Goal: Task Accomplishment & Management: Complete application form

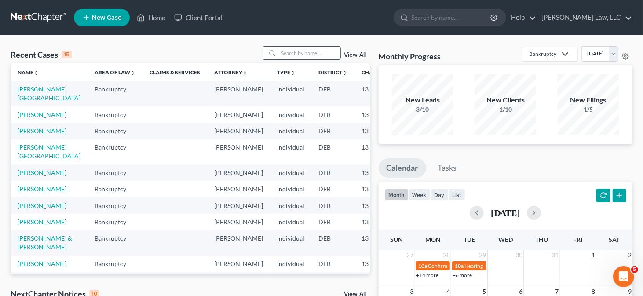
click at [293, 55] on input "search" at bounding box center [310, 53] width 62 height 13
type input "towson"
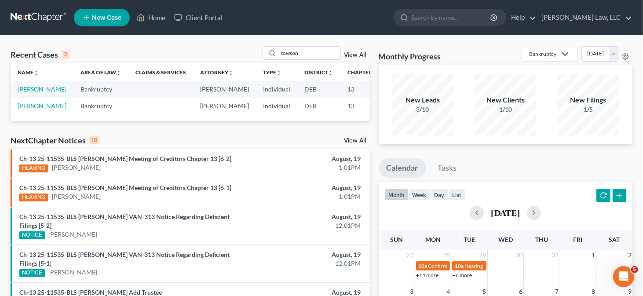
click at [24, 114] on td "[PERSON_NAME]" at bounding box center [42, 106] width 63 height 16
click at [26, 110] on link "[PERSON_NAME]" at bounding box center [42, 105] width 49 height 7
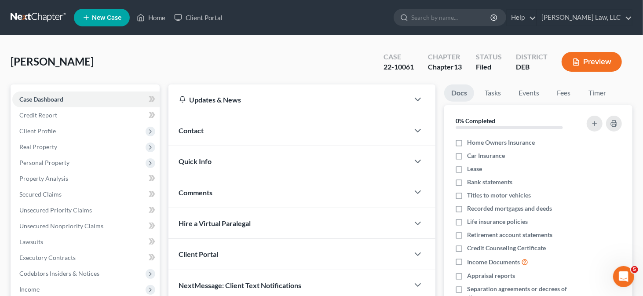
click at [583, 65] on button "Preview" at bounding box center [592, 62] width 60 height 20
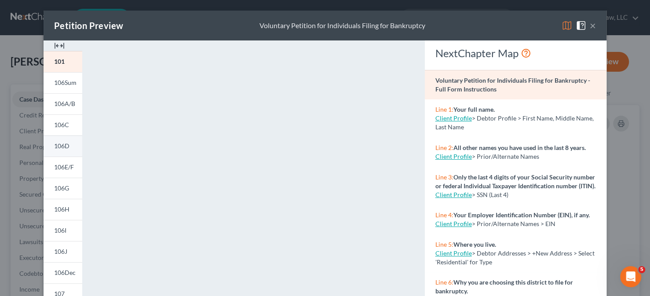
click at [64, 142] on link "106D" at bounding box center [63, 146] width 39 height 21
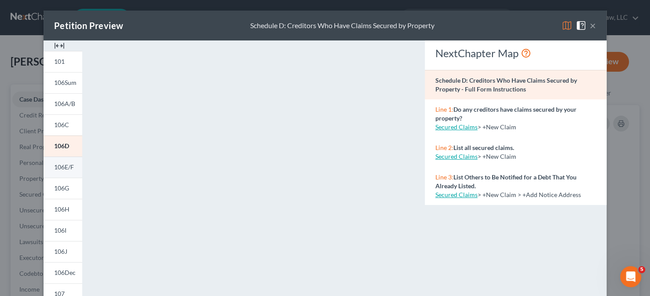
click at [56, 170] on span "106E/F" at bounding box center [64, 166] width 20 height 7
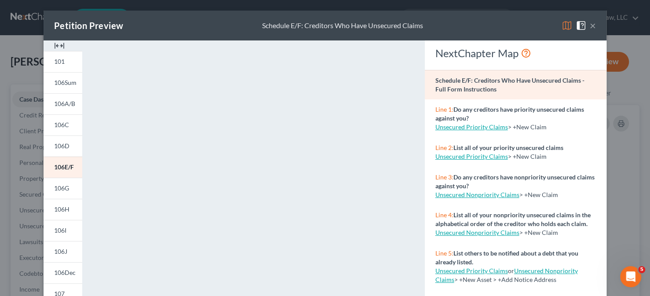
click at [591, 26] on button "×" at bounding box center [593, 25] width 6 height 11
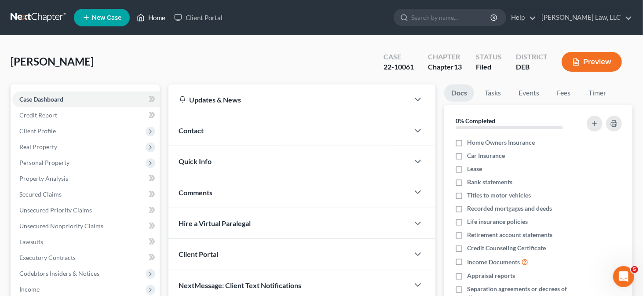
click at [158, 18] on link "Home" at bounding box center [150, 18] width 37 height 16
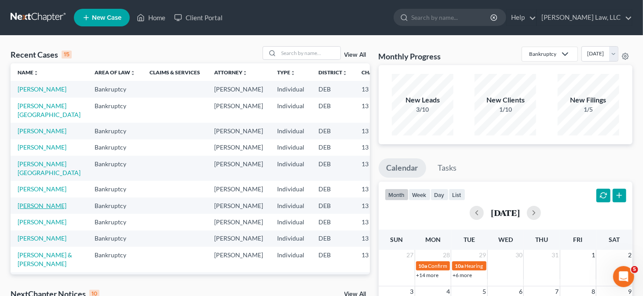
click at [32, 209] on link "[PERSON_NAME]" at bounding box center [42, 205] width 49 height 7
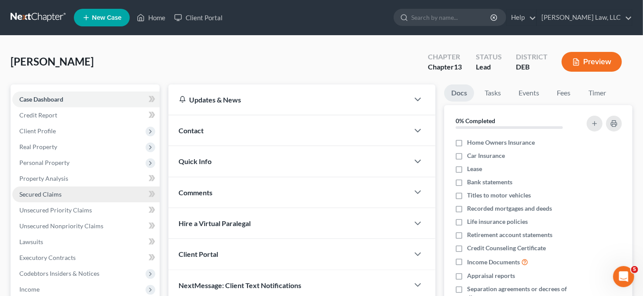
click at [53, 195] on span "Secured Claims" at bounding box center [40, 194] width 42 height 7
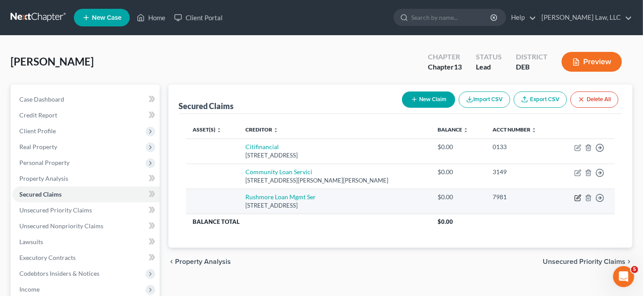
click at [579, 197] on icon "button" at bounding box center [578, 198] width 7 height 7
select select "4"
select select "0"
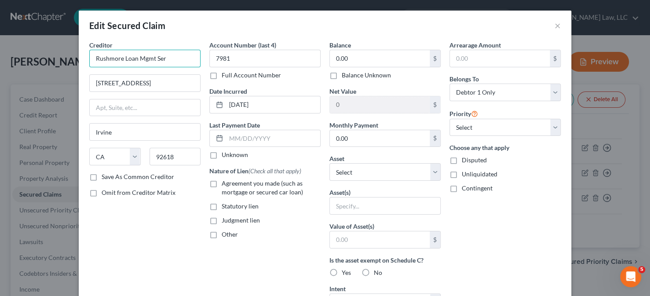
drag, startPoint x: 168, startPoint y: 61, endPoint x: 62, endPoint y: 56, distance: 106.6
click at [62, 56] on div "Edit Secured Claim × Creditor * Rushmore Loan Mgmt Ser [STREET_ADDRESS] S Irvin…" at bounding box center [325, 148] width 650 height 296
type input "US Bank National Assoc"
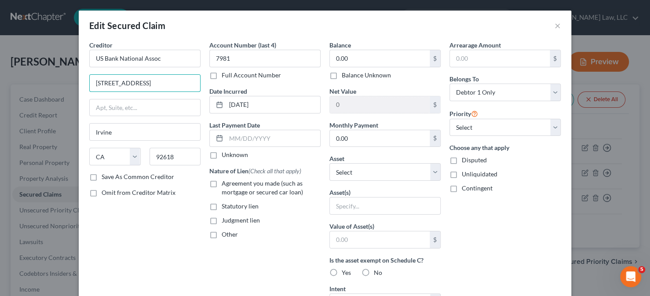
drag, startPoint x: 164, startPoint y: 83, endPoint x: 67, endPoint y: 79, distance: 96.9
click at [67, 79] on div "Edit Secured Claim × Creditor * US Bank National Assoc [STREET_ADDRESS][GEOGRAP…" at bounding box center [325, 148] width 650 height 296
type input "[PERSON_NAME] Servicing LLC"
click at [151, 110] on input "text" at bounding box center [145, 107] width 110 height 17
paste input "PO Box 814609"
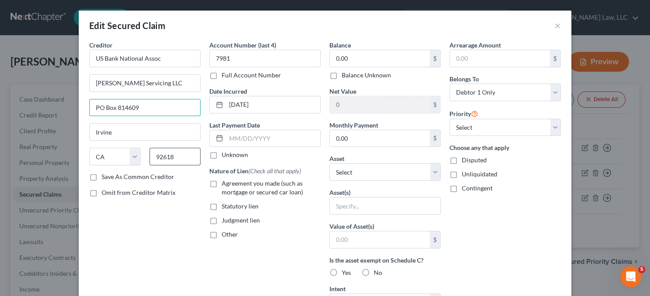
type input "PO Box 814609"
click at [175, 159] on input "92618" at bounding box center [175, 157] width 51 height 18
type input "75381"
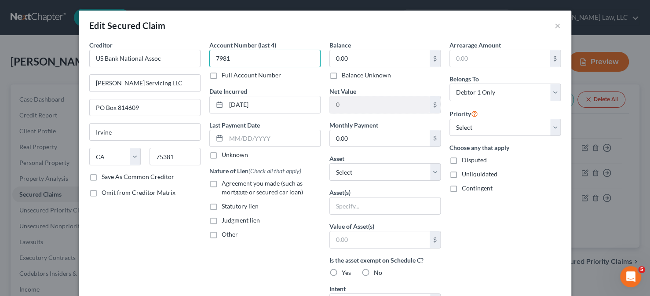
click at [237, 57] on input "7981" at bounding box center [264, 59] width 111 height 18
type input "[GEOGRAPHIC_DATA]"
select select "45"
drag, startPoint x: 237, startPoint y: 57, endPoint x: 179, endPoint y: 57, distance: 58.1
click at [179, 57] on div "Creditor * US Bank National Assoc [PERSON_NAME] Servicing LLC [GEOGRAPHIC_DATA]…" at bounding box center [325, 236] width 481 height 393
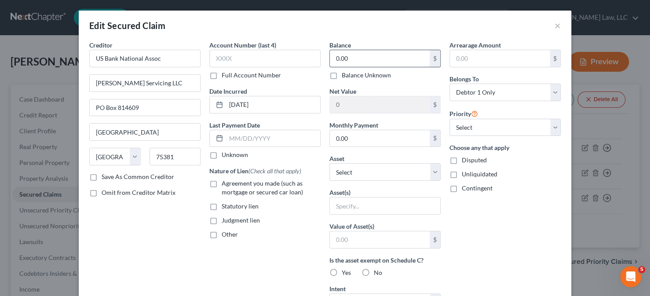
click at [353, 55] on input "0.00" at bounding box center [380, 58] width 100 height 17
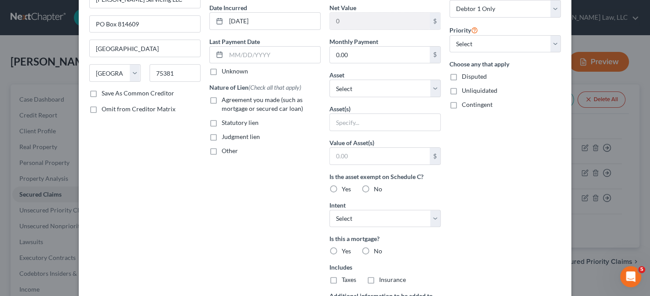
scroll to position [216, 0]
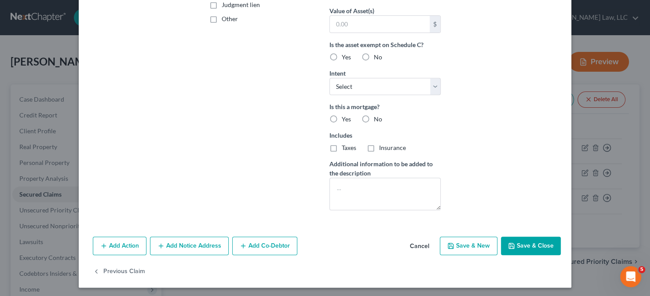
click at [542, 244] on button "Save & Close" at bounding box center [531, 246] width 60 height 18
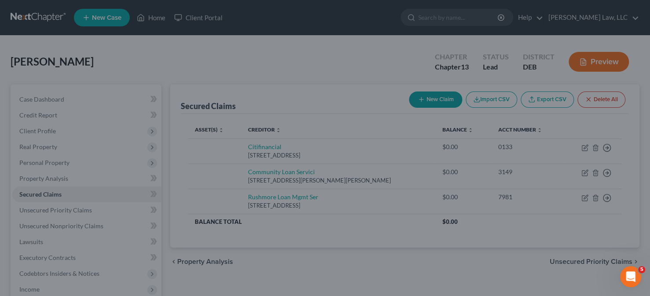
scroll to position [120, 0]
type input "126,000.00"
type input "0"
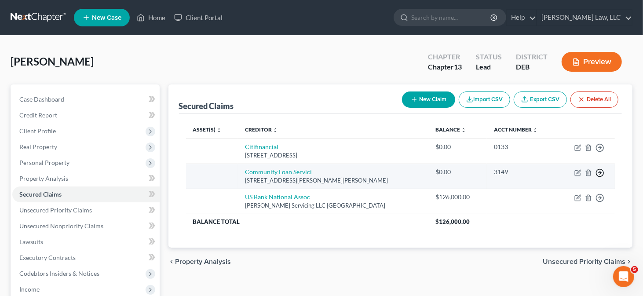
click at [600, 152] on icon "button" at bounding box center [600, 147] width 9 height 9
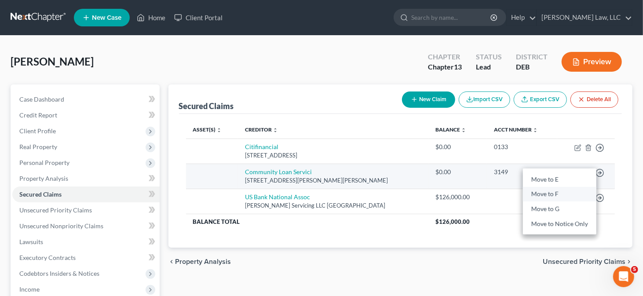
click at [566, 191] on link "Move to F" at bounding box center [559, 194] width 73 height 15
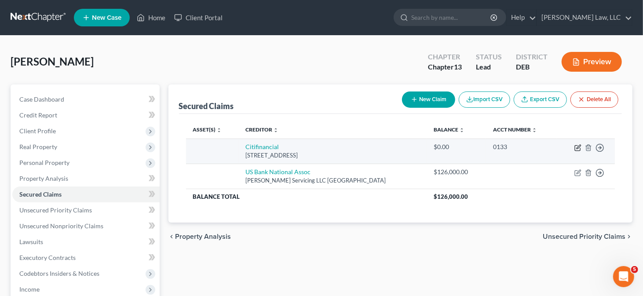
click at [577, 147] on icon "button" at bounding box center [579, 147] width 4 height 4
select select "21"
select select "0"
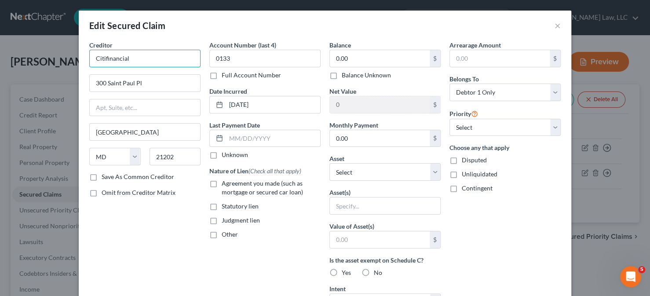
drag, startPoint x: 160, startPoint y: 58, endPoint x: -3, endPoint y: 37, distance: 163.7
click at [0, 37] on html "Home New Case Client Portal [PERSON_NAME] Law, LLC [EMAIL_ADDRESS][DOMAIN_NAME]…" at bounding box center [325, 242] width 650 height 484
type input "GM Financial"
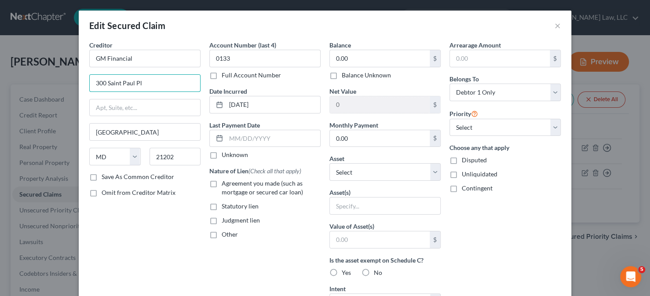
drag, startPoint x: 145, startPoint y: 83, endPoint x: 63, endPoint y: 72, distance: 82.7
click at [63, 72] on div "Edit Secured Claim × Creditor * GM Financial 300 Saint Paul Pl [GEOGRAPHIC_DATA…" at bounding box center [325, 148] width 650 height 296
type input "PO Box 181145"
click at [162, 150] on input "21202" at bounding box center [175, 157] width 51 height 18
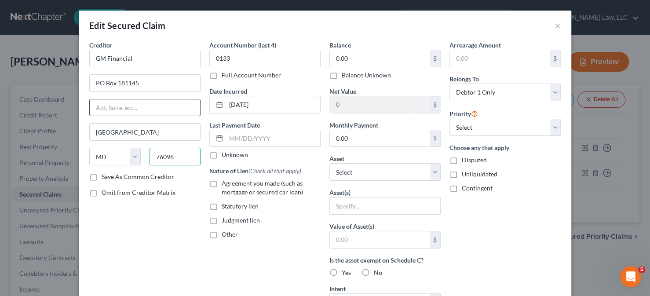
type input "76096"
click at [151, 107] on input "text" at bounding box center [145, 107] width 110 height 17
type input "[GEOGRAPHIC_DATA]"
select select "45"
drag, startPoint x: 218, startPoint y: 66, endPoint x: 209, endPoint y: 67, distance: 9.3
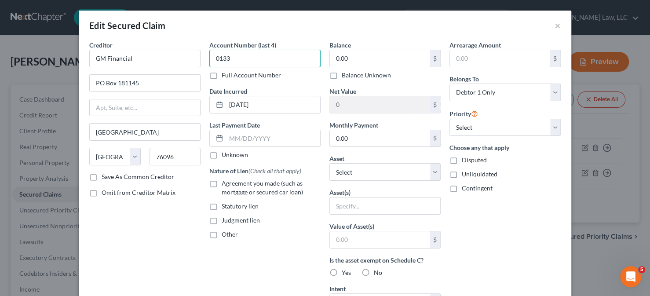
click at [209, 67] on input "0133" at bounding box center [264, 59] width 111 height 18
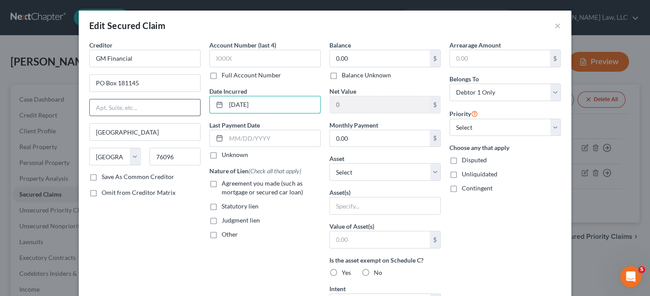
drag, startPoint x: 289, startPoint y: 101, endPoint x: 174, endPoint y: 103, distance: 114.4
click at [174, 103] on div "Creditor * GM Financial PO Box [GEOGRAPHIC_DATA] [US_STATE] AK AR AZ [GEOGRAPHI…" at bounding box center [325, 236] width 481 height 393
click at [222, 184] on label "Agreement you made (such as mortgage or secured car loan)" at bounding box center [271, 188] width 99 height 18
click at [225, 184] on input "Agreement you made (such as mortgage or secured car loan)" at bounding box center [228, 182] width 6 height 6
checkbox input "true"
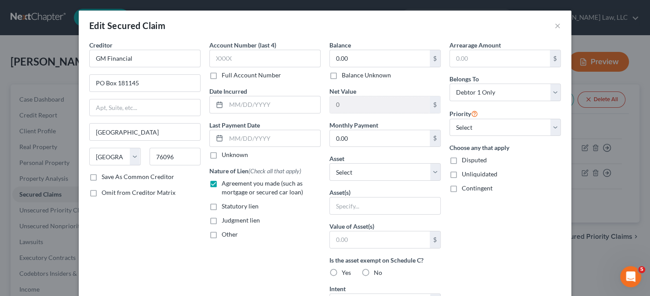
click at [471, 211] on div "Arrearage Amount $ Belongs To * Select Debtor 1 Only Debtor 2 Only Debtor 1 And…" at bounding box center [505, 236] width 120 height 393
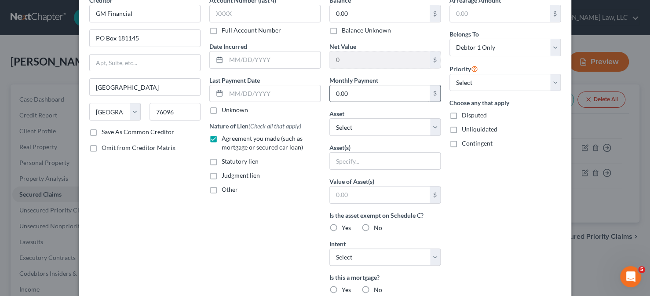
scroll to position [0, 0]
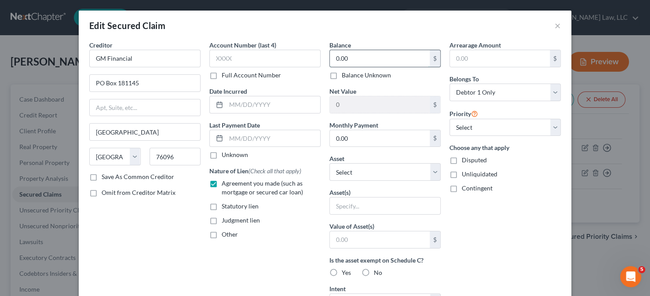
click at [353, 54] on input "0.00" at bounding box center [380, 58] width 100 height 17
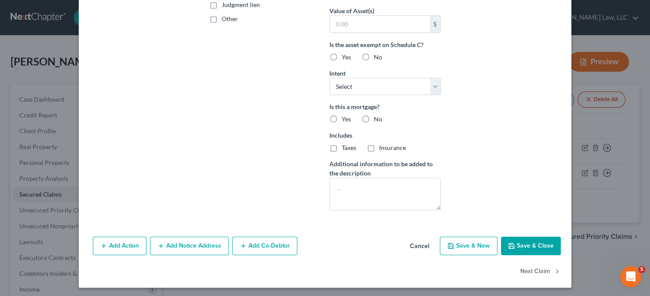
type input "7,960"
click at [526, 246] on button "Save & Close" at bounding box center [531, 246] width 60 height 18
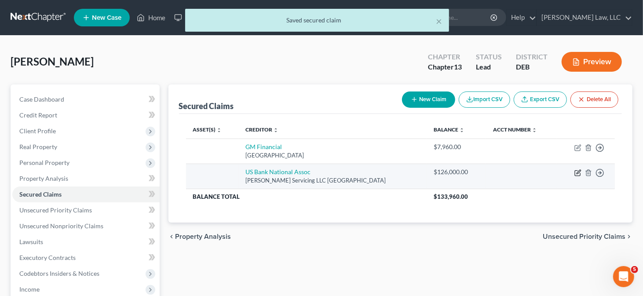
click at [580, 173] on icon "button" at bounding box center [578, 172] width 7 height 7
select select "45"
select select "0"
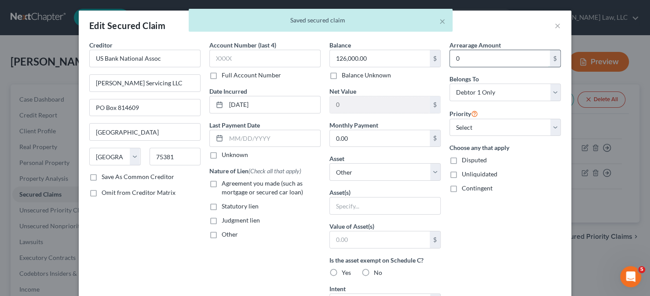
click at [466, 63] on input "0" at bounding box center [500, 58] width 100 height 17
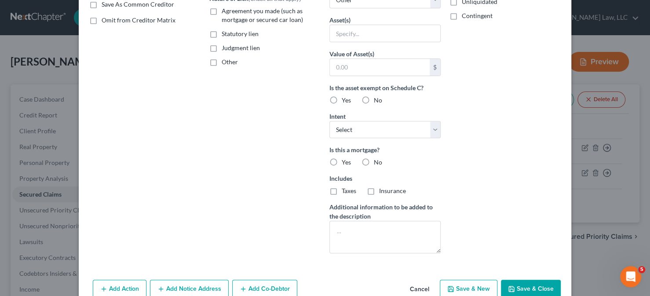
scroll to position [176, 0]
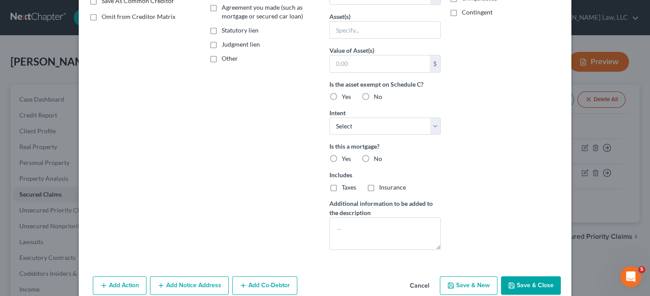
type input "16,396"
click at [527, 290] on button "Save & Close" at bounding box center [531, 285] width 60 height 18
select select
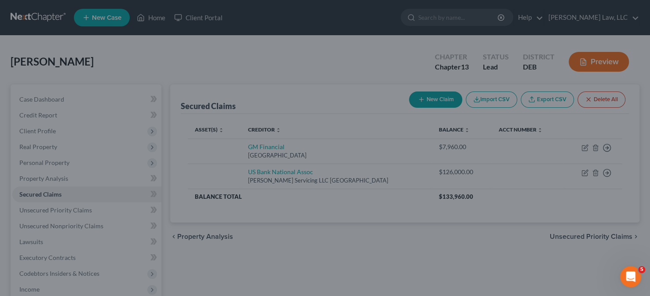
scroll to position [120, 0]
type input "16,396.00"
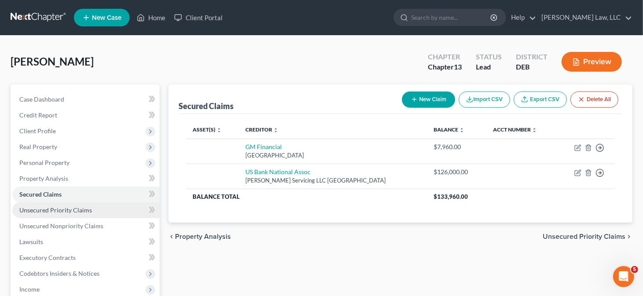
click at [101, 209] on link "Unsecured Priority Claims" at bounding box center [85, 210] width 147 height 16
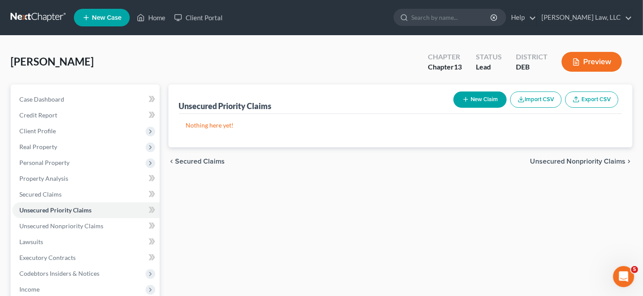
click at [480, 103] on button "New Claim" at bounding box center [480, 100] width 53 height 16
select select "0"
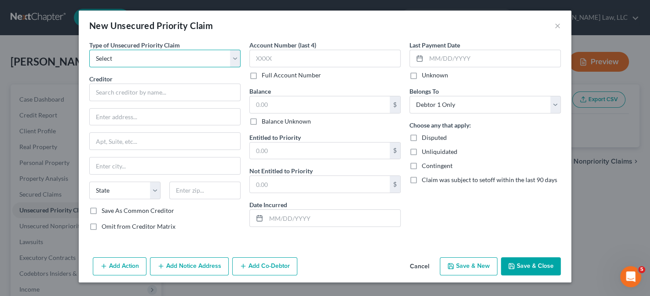
click at [206, 55] on select "Select Taxes & Other Government Units Domestic Support Obligations Extensions o…" at bounding box center [164, 59] width 151 height 18
select select "0"
click at [89, 50] on select "Select Taxes & Other Government Units Domestic Support Obligations Extensions o…" at bounding box center [164, 59] width 151 height 18
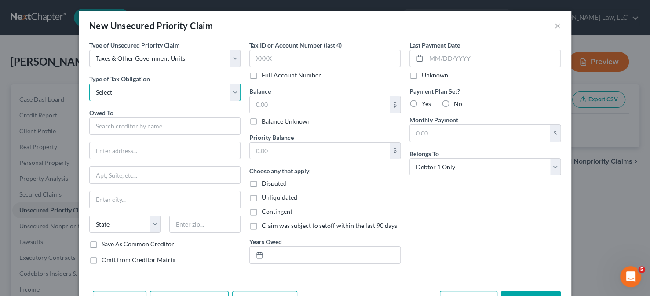
click at [170, 89] on select "Select Federal City State Franchise Tax Board Other" at bounding box center [164, 93] width 151 height 18
select select "1"
click at [89, 84] on select "Select Federal City State Franchise Tax Board Other" at bounding box center [164, 93] width 151 height 18
click at [147, 124] on input "text" at bounding box center [164, 127] width 151 height 18
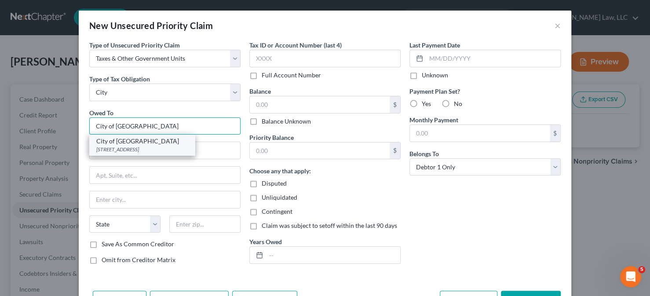
type input "City of [GEOGRAPHIC_DATA]"
click at [147, 137] on div "City of [GEOGRAPHIC_DATA]" at bounding box center [142, 141] width 92 height 9
type input "[STREET_ADDRESS]"
type input "Wilmington"
select select "7"
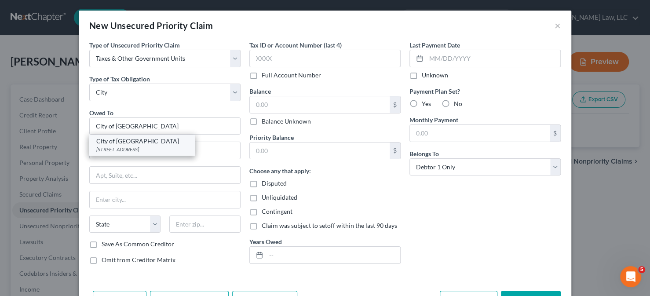
type input "19801"
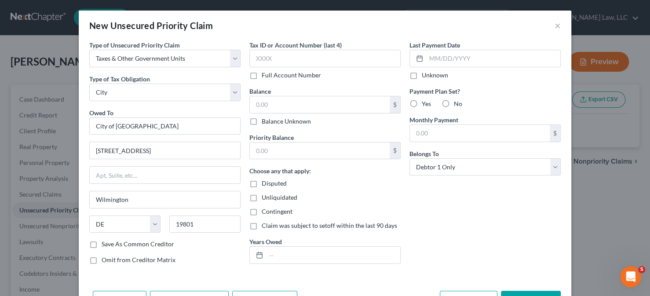
click at [289, 118] on label "Balance Unknown" at bounding box center [286, 121] width 49 height 9
click at [271, 118] on input "Balance Unknown" at bounding box center [268, 120] width 6 height 6
checkbox input "true"
type input "0.00"
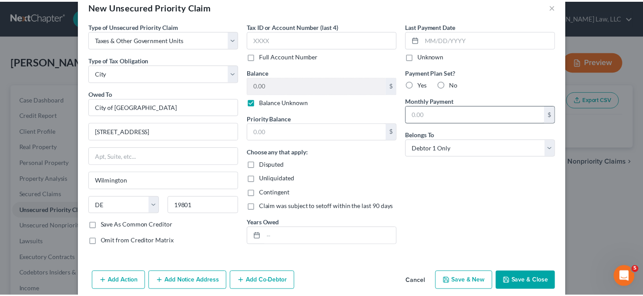
scroll to position [29, 0]
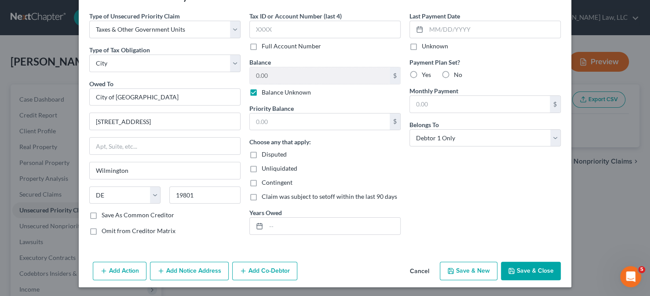
click at [541, 269] on button "Save & Close" at bounding box center [531, 271] width 60 height 18
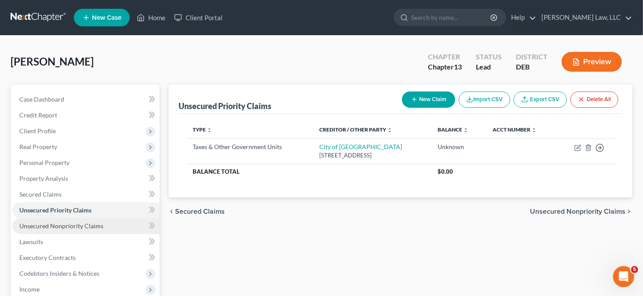
click at [92, 225] on span "Unsecured Nonpriority Claims" at bounding box center [61, 225] width 84 height 7
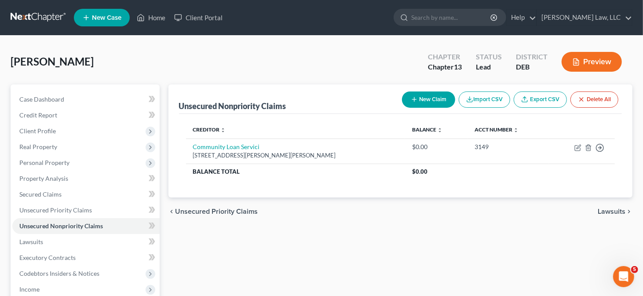
click at [414, 98] on icon "button" at bounding box center [414, 99] width 7 height 7
select select "0"
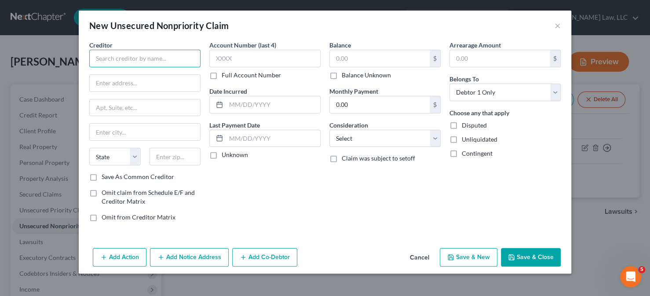
click at [162, 62] on input "text" at bounding box center [144, 59] width 111 height 18
type input "American Collections E"
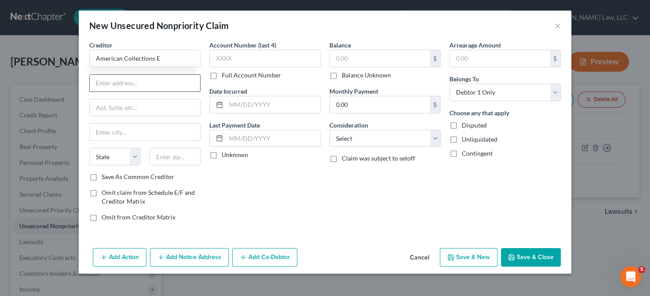
click at [138, 81] on input "text" at bounding box center [145, 83] width 110 height 17
type input "[STREET_ADDRESS][PERSON_NAME]"
click at [174, 160] on input "text" at bounding box center [175, 157] width 51 height 18
type input "22304"
click at [103, 175] on label "Save As Common Creditor" at bounding box center [138, 177] width 73 height 9
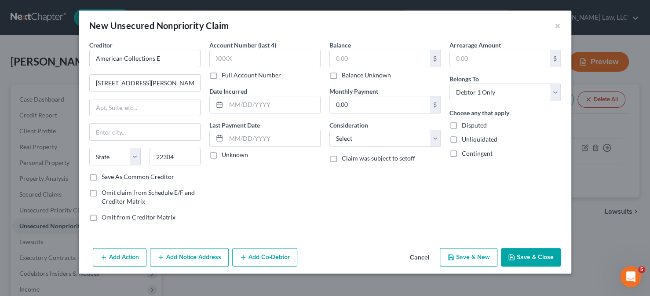
click at [105, 175] on input "Save As Common Creditor" at bounding box center [108, 176] width 6 height 6
checkbox input "true"
type input "[GEOGRAPHIC_DATA]"
select select "48"
click at [376, 62] on input "text" at bounding box center [380, 58] width 100 height 17
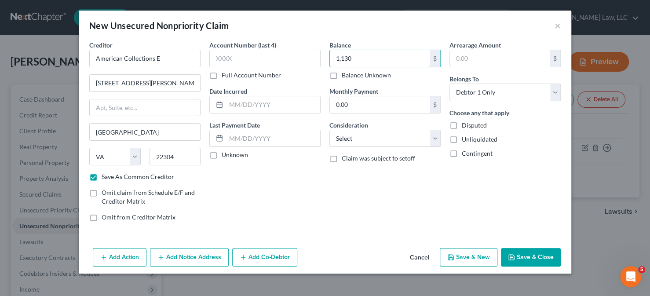
type input "1,130"
click at [526, 259] on button "Save & Close" at bounding box center [531, 257] width 60 height 18
checkbox input "false"
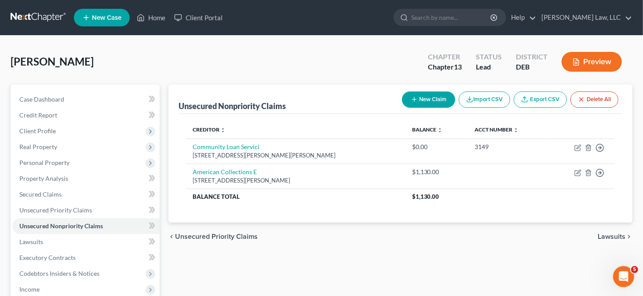
click at [409, 98] on button "New Claim" at bounding box center [428, 100] width 53 height 16
select select "0"
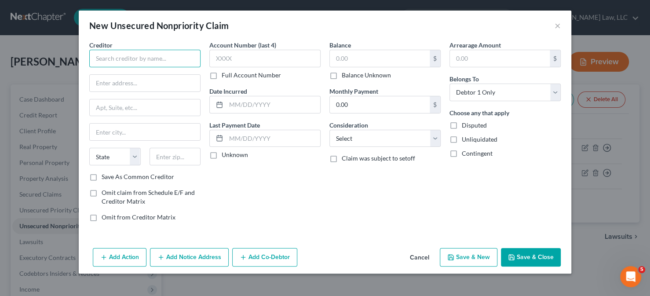
click at [186, 61] on input "text" at bounding box center [144, 59] width 111 height 18
type input "Citifinancial"
click at [111, 79] on input "text" at bounding box center [145, 83] width 110 height 17
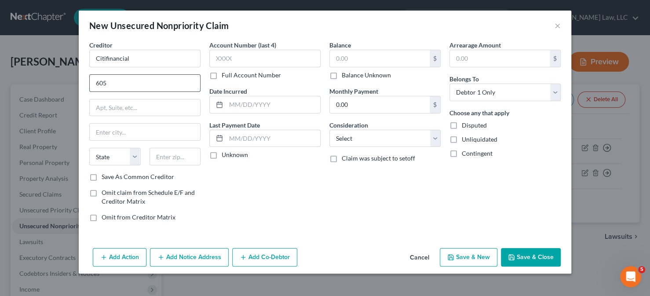
click at [140, 85] on input "605" at bounding box center [145, 83] width 110 height 17
type input "[STREET_ADDRESS][PERSON_NAME]/S Care Dept"
drag, startPoint x: 165, startPoint y: 148, endPoint x: 165, endPoint y: 155, distance: 7.5
click at [165, 155] on input "text" at bounding box center [175, 157] width 51 height 18
type input "29715"
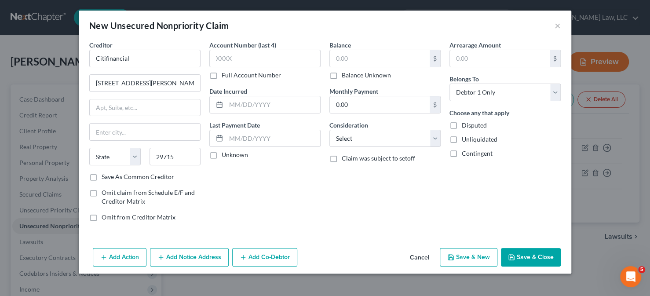
type input "[GEOGRAPHIC_DATA]"
select select "42"
click at [137, 176] on label "Save As Common Creditor" at bounding box center [138, 177] width 73 height 9
click at [111, 176] on input "Save As Common Creditor" at bounding box center [108, 176] width 6 height 6
checkbox input "true"
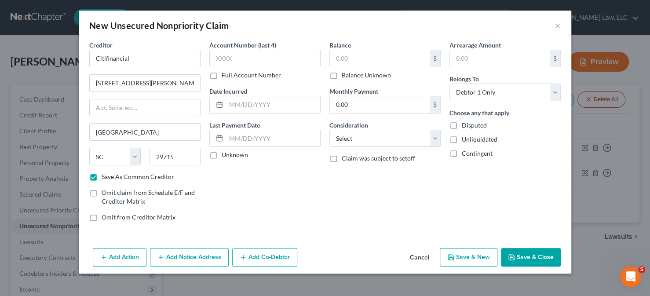
click at [250, 68] on div "Account Number (last 4) Full Account Number" at bounding box center [264, 59] width 111 height 39
click at [242, 59] on input "text" at bounding box center [264, 59] width 111 height 18
type input "0208"
click at [531, 253] on button "Save & Close" at bounding box center [531, 257] width 60 height 18
checkbox input "false"
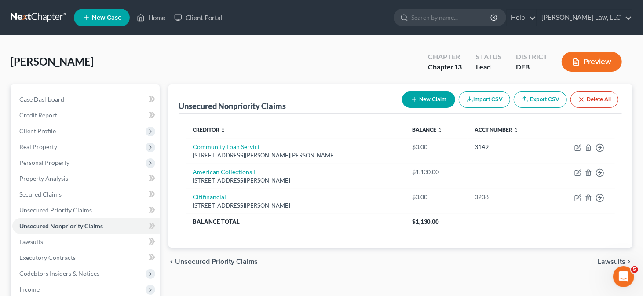
click at [424, 102] on button "New Claim" at bounding box center [428, 100] width 53 height 16
select select "0"
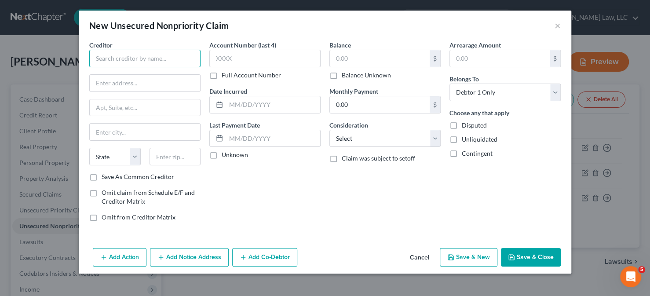
click at [191, 64] on input "text" at bounding box center [144, 59] width 111 height 18
type input "Citifinancial"
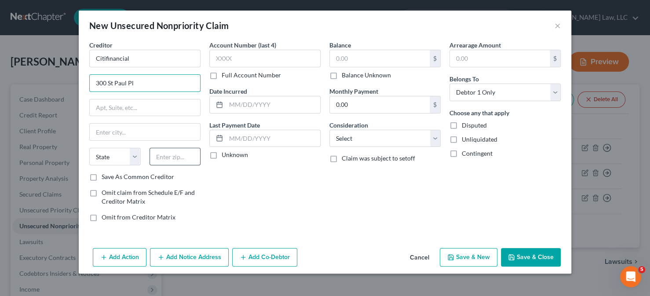
type input "300 St Paul Pl"
click at [152, 159] on input "text" at bounding box center [175, 157] width 51 height 18
type input "21202"
click at [119, 178] on label "Save As Common Creditor" at bounding box center [138, 177] width 73 height 9
click at [111, 178] on input "Save As Common Creditor" at bounding box center [108, 176] width 6 height 6
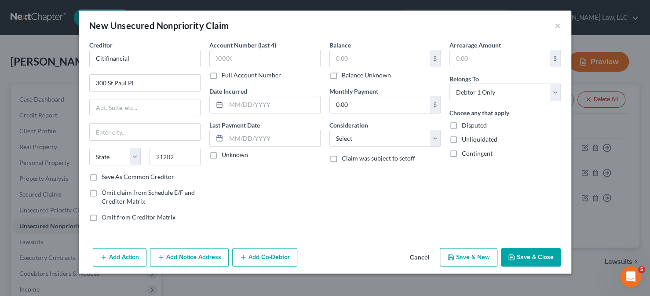
checkbox input "true"
type input "[GEOGRAPHIC_DATA]"
select select "21"
click at [239, 58] on input "text" at bounding box center [264, 59] width 111 height 18
type input "0133"
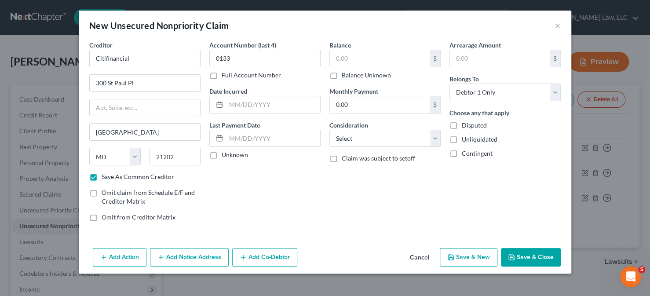
click at [535, 251] on button "Save & Close" at bounding box center [531, 257] width 60 height 18
checkbox input "false"
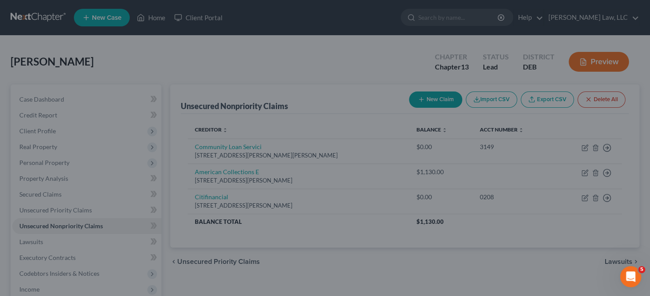
type input "0.00"
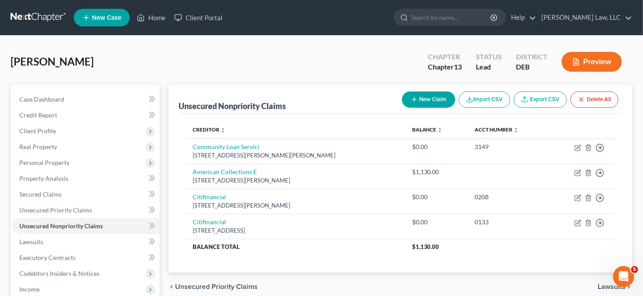
click at [428, 99] on button "New Claim" at bounding box center [428, 100] width 53 height 16
select select "0"
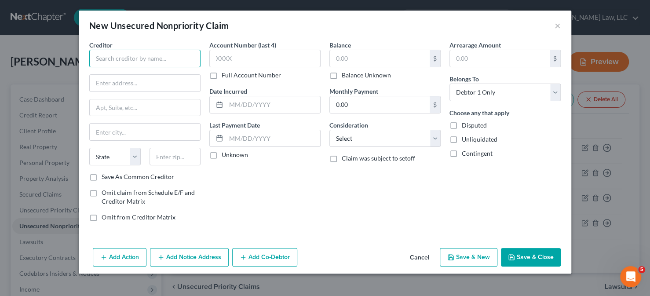
click at [148, 61] on input "text" at bounding box center [144, 59] width 111 height 18
type input "Ditech"
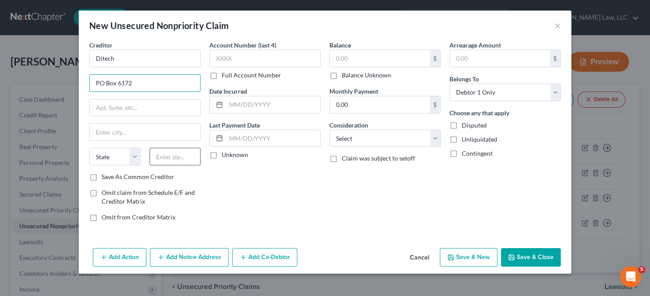
type input "PO Box 6172"
click at [167, 162] on input "text" at bounding box center [175, 157] width 51 height 18
type input "57709"
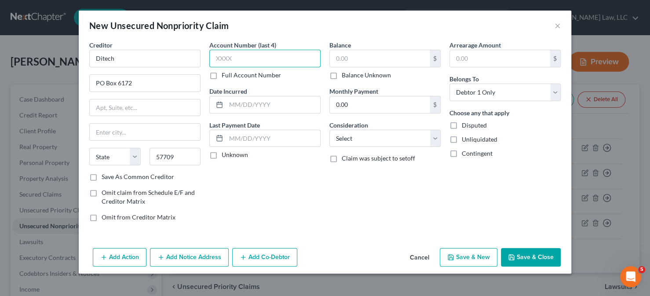
click at [231, 61] on input "text" at bounding box center [264, 59] width 111 height 18
type input "[GEOGRAPHIC_DATA]"
select select "43"
type input "8042"
click at [168, 175] on label "Save As Common Creditor" at bounding box center [138, 177] width 73 height 9
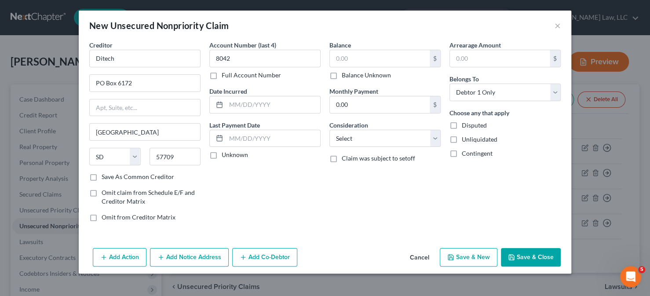
click at [111, 175] on input "Save As Common Creditor" at bounding box center [108, 176] width 6 height 6
click at [519, 250] on button "Save & Close" at bounding box center [531, 257] width 60 height 18
checkbox input "false"
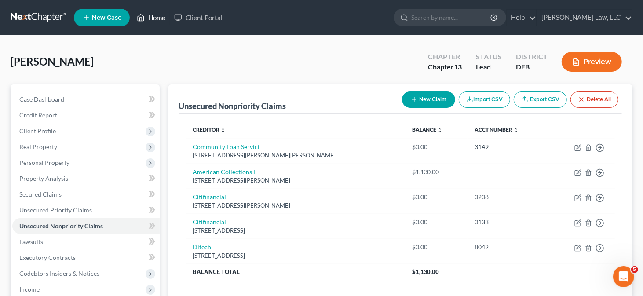
click at [162, 21] on link "Home" at bounding box center [150, 18] width 37 height 16
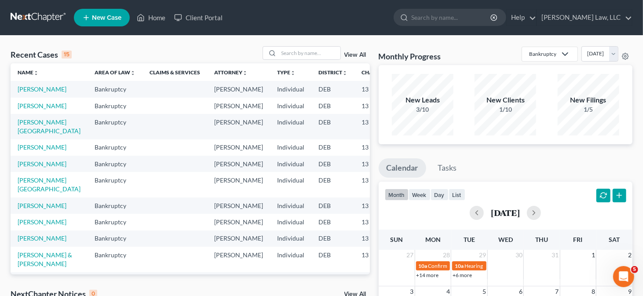
click at [37, 114] on td "[PERSON_NAME]" at bounding box center [49, 106] width 77 height 16
click at [28, 110] on link "[PERSON_NAME]" at bounding box center [42, 105] width 49 height 7
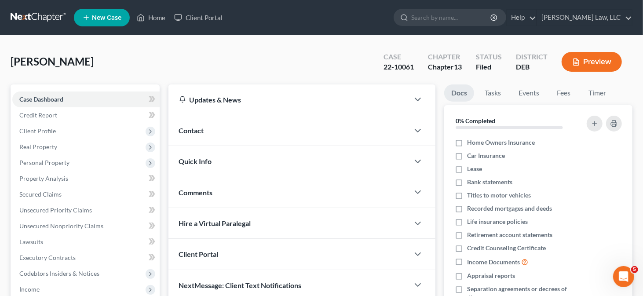
scroll to position [88, 0]
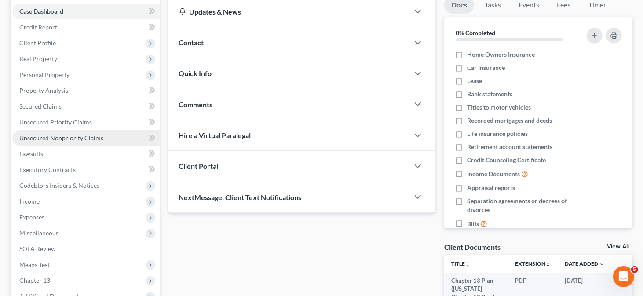
click at [55, 142] on link "Unsecured Nonpriority Claims" at bounding box center [85, 138] width 147 height 16
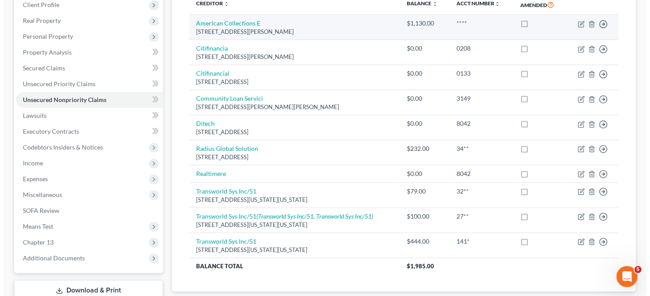
scroll to position [132, 0]
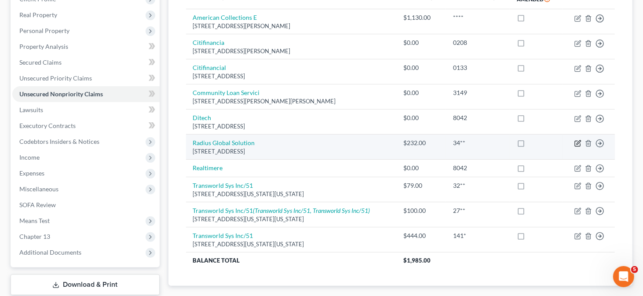
click at [575, 143] on icon "button" at bounding box center [577, 143] width 5 height 5
select select "24"
select select "0"
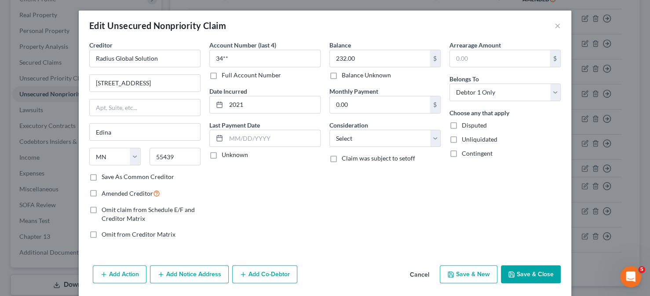
click at [128, 176] on label "Save As Common Creditor" at bounding box center [138, 177] width 73 height 9
click at [111, 176] on input "Save As Common Creditor" at bounding box center [108, 176] width 6 height 6
click at [516, 275] on button "Save & Close" at bounding box center [531, 274] width 60 height 18
checkbox input "false"
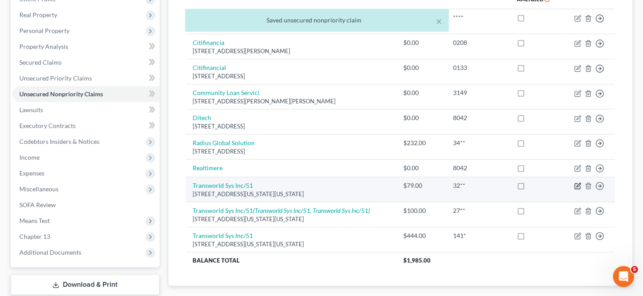
click at [580, 185] on icon "button" at bounding box center [577, 186] width 5 height 5
select select "39"
select select "0"
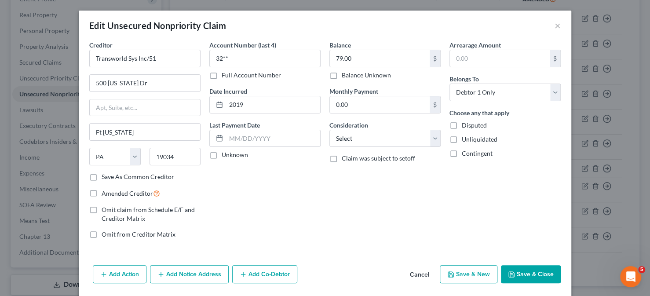
click at [124, 175] on label "Save As Common Creditor" at bounding box center [138, 177] width 73 height 9
click at [111, 175] on input "Save As Common Creditor" at bounding box center [108, 176] width 6 height 6
click at [513, 272] on button "Save & Close" at bounding box center [531, 274] width 60 height 18
checkbox input "false"
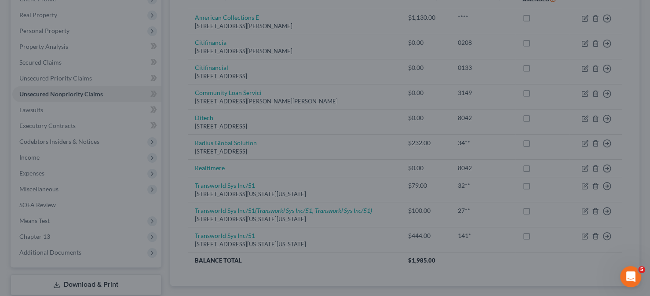
type input "0"
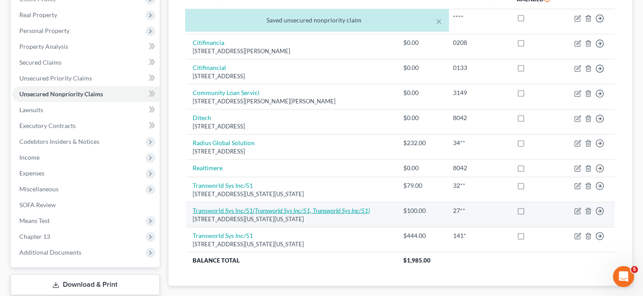
click at [235, 207] on link "Transworld Sys Inc/51 (Transworld Sys Inc/51, Transworld Sys Inc/51)" at bounding box center [281, 210] width 177 height 7
select select "39"
select select "0"
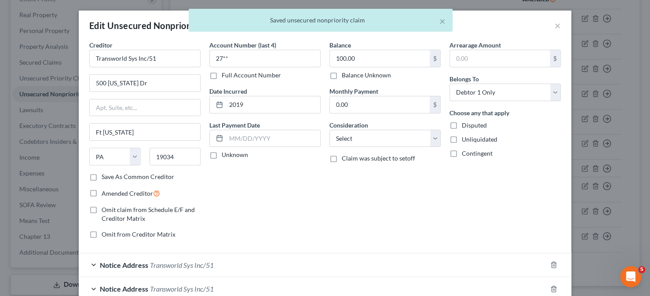
click at [147, 177] on label "Save As Common Creditor" at bounding box center [138, 177] width 73 height 9
click at [111, 177] on input "Save As Common Creditor" at bounding box center [108, 176] width 6 height 6
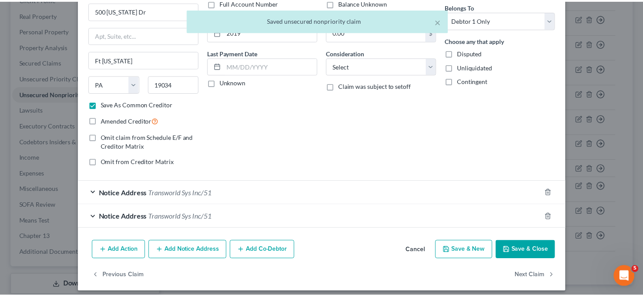
scroll to position [77, 0]
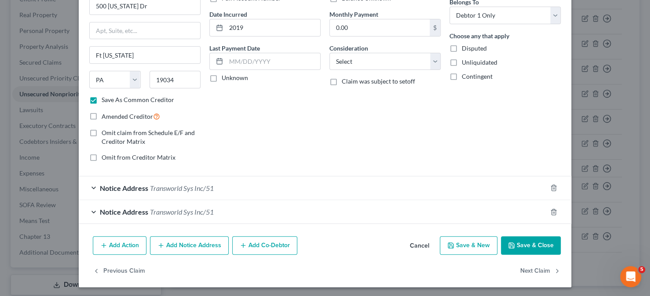
click at [520, 248] on button "Save & Close" at bounding box center [531, 245] width 60 height 18
checkbox input "false"
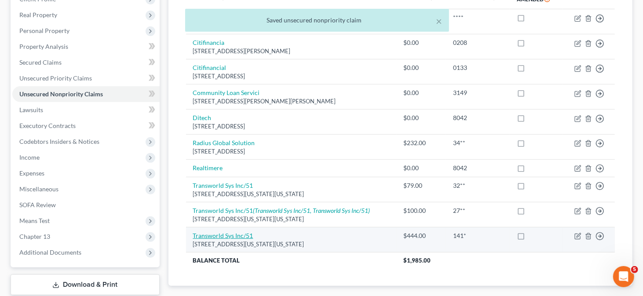
click at [236, 232] on link "Transworld Sys Inc/51" at bounding box center [223, 235] width 60 height 7
select select "39"
select select "0"
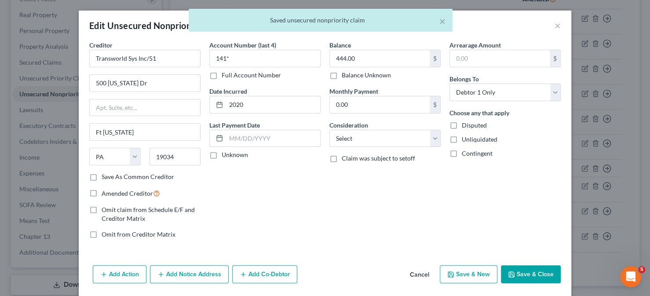
click at [139, 175] on label "Save As Common Creditor" at bounding box center [138, 177] width 73 height 9
click at [111, 175] on input "Save As Common Creditor" at bounding box center [108, 176] width 6 height 6
click at [515, 275] on button "Save & Close" at bounding box center [531, 274] width 60 height 18
checkbox input "false"
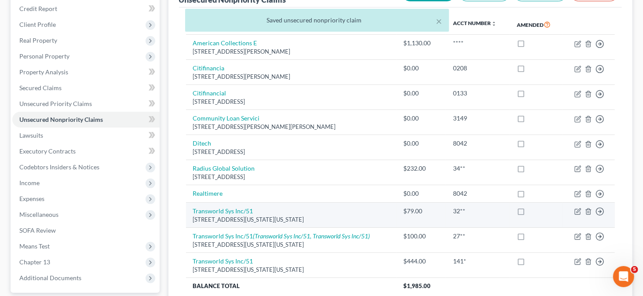
scroll to position [0, 0]
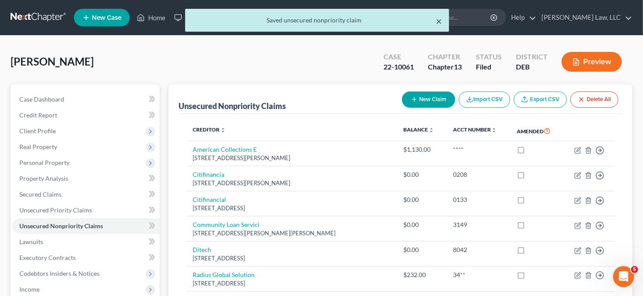
click at [440, 22] on button "×" at bounding box center [439, 21] width 6 height 11
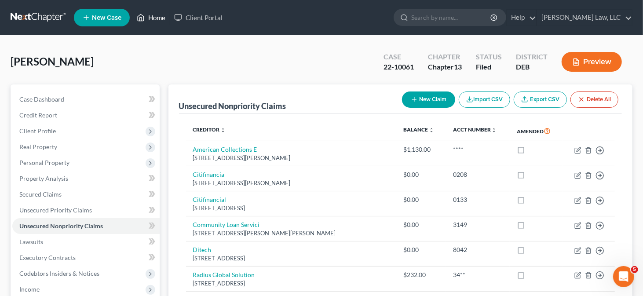
click at [156, 23] on link "Home" at bounding box center [150, 18] width 37 height 16
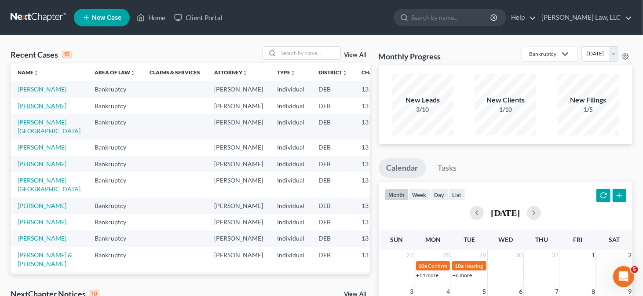
click at [30, 110] on link "[PERSON_NAME]" at bounding box center [42, 105] width 49 height 7
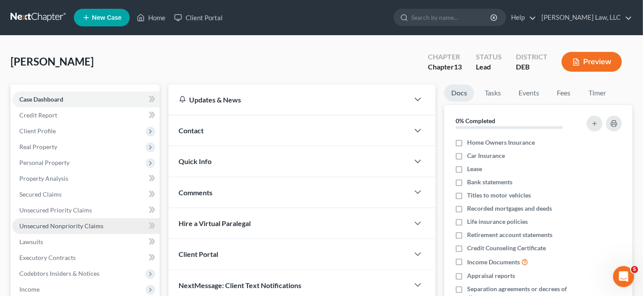
click at [77, 222] on span "Unsecured Nonpriority Claims" at bounding box center [61, 225] width 84 height 7
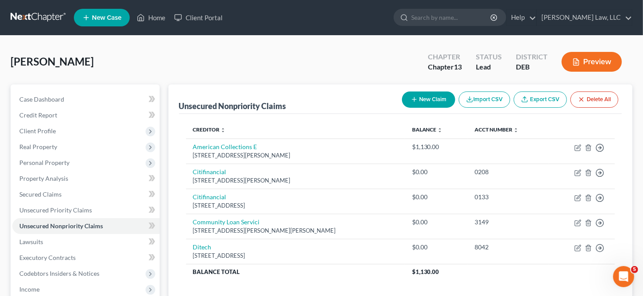
click at [412, 100] on icon "button" at bounding box center [414, 99] width 7 height 7
select select "0"
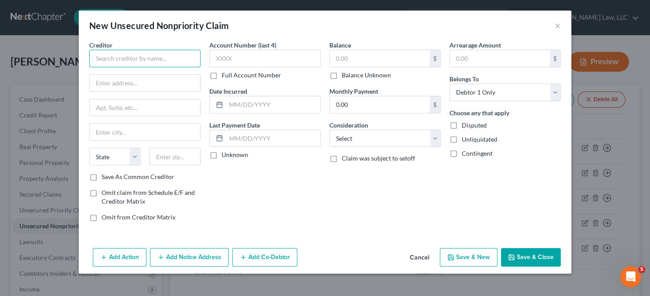
click at [145, 64] on input "text" at bounding box center [144, 59] width 111 height 18
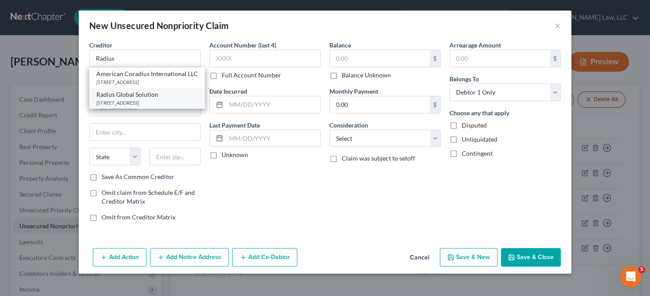
click at [136, 107] on div "[STREET_ADDRESS]" at bounding box center [147, 102] width 102 height 7
type input "Radius Global Solution"
type input "[STREET_ADDRESS]"
type input "Edina"
select select "24"
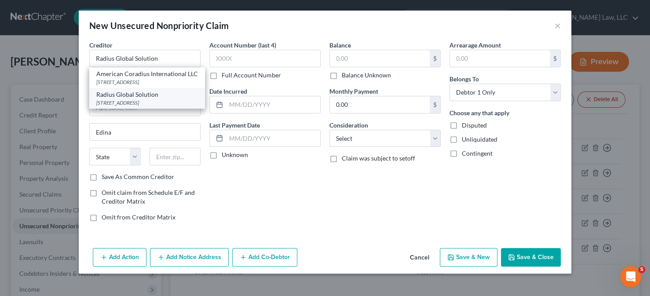
type input "55439"
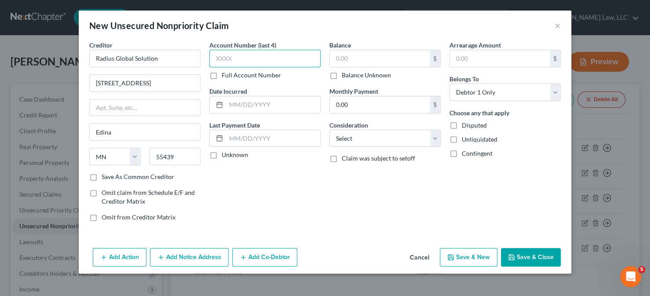
click at [261, 56] on input "text" at bounding box center [264, 59] width 111 height 18
type input "34**"
click at [331, 59] on input "text" at bounding box center [380, 58] width 100 height 17
click at [521, 256] on button "Save & Close" at bounding box center [531, 257] width 60 height 18
type input "232.00"
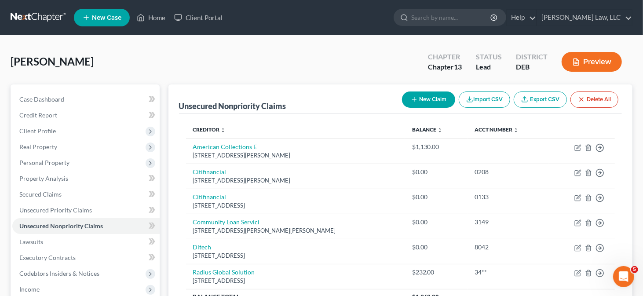
drag, startPoint x: 418, startPoint y: 79, endPoint x: 419, endPoint y: 84, distance: 5.4
click at [418, 82] on div "[PERSON_NAME] Upgraded Chapter Chapter 13 Status Lead District DEB Preview" at bounding box center [322, 65] width 622 height 38
click at [421, 100] on button "New Claim" at bounding box center [428, 100] width 53 height 16
select select "0"
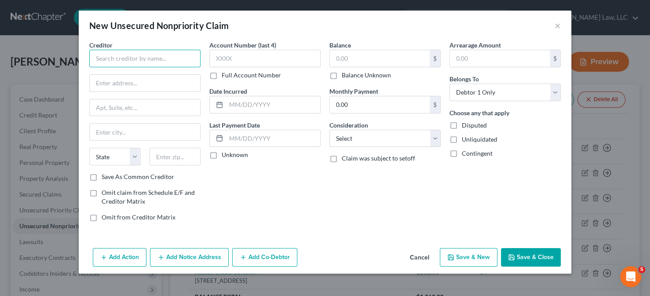
click at [161, 62] on input "text" at bounding box center [144, 59] width 111 height 18
type input "Y"
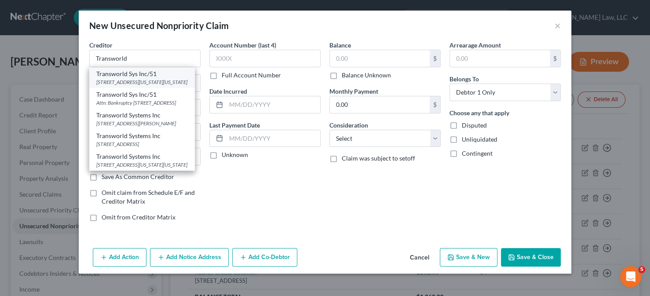
click at [149, 83] on div "[STREET_ADDRESS][US_STATE][US_STATE]" at bounding box center [142, 81] width 92 height 7
type input "Transworld Sys Inc/51"
type input "500 [US_STATE] Dr"
type input "Ft [US_STATE]"
select select "39"
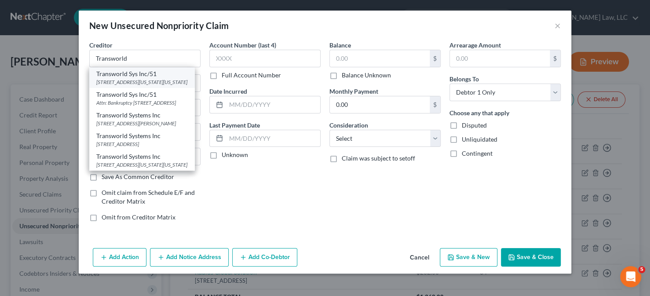
type input "19034"
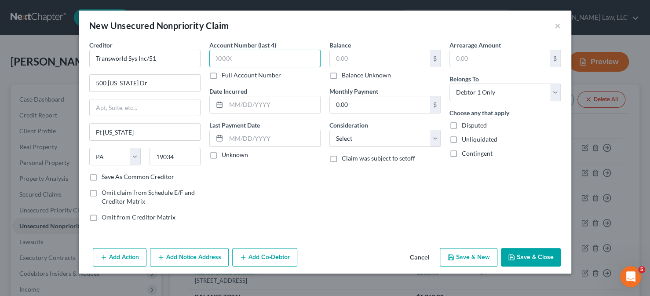
click at [233, 60] on input "text" at bounding box center [264, 59] width 111 height 18
type input "32**"
click at [352, 62] on input "text" at bounding box center [380, 58] width 100 height 17
click at [532, 253] on button "Save & Close" at bounding box center [531, 257] width 60 height 18
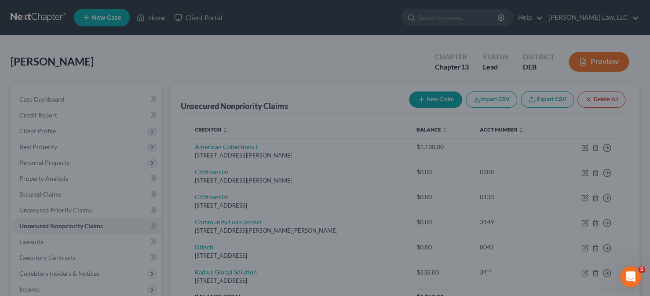
type input "79.00"
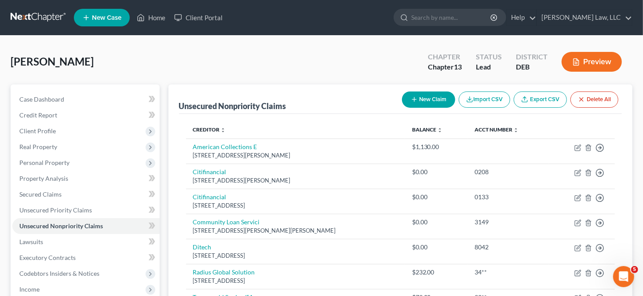
click at [425, 99] on button "New Claim" at bounding box center [428, 100] width 53 height 16
select select "0"
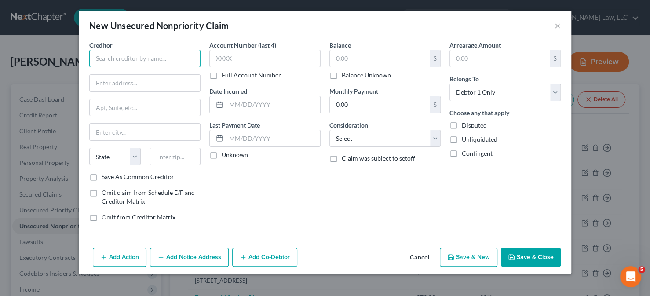
click at [163, 54] on input "text" at bounding box center [144, 59] width 111 height 18
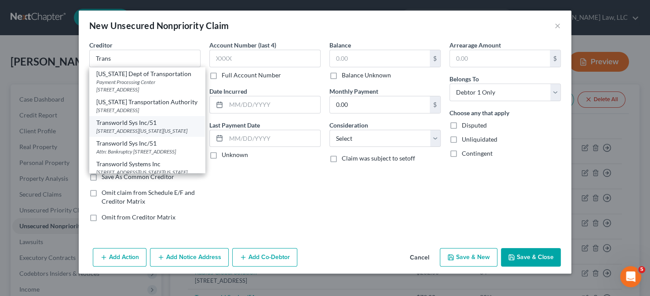
click at [124, 128] on div "[STREET_ADDRESS][US_STATE][US_STATE]" at bounding box center [147, 130] width 102 height 7
type input "Transworld Sys Inc/51"
type input "500 [US_STATE] Dr"
type input "Ft [US_STATE]"
select select "39"
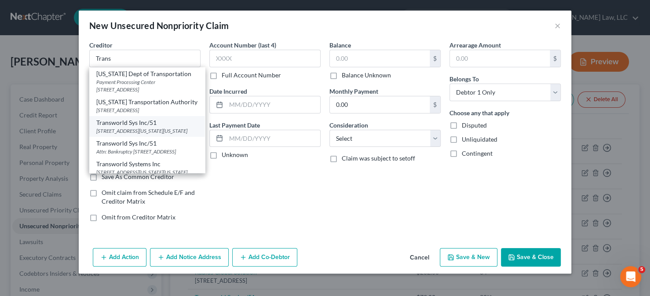
type input "19034"
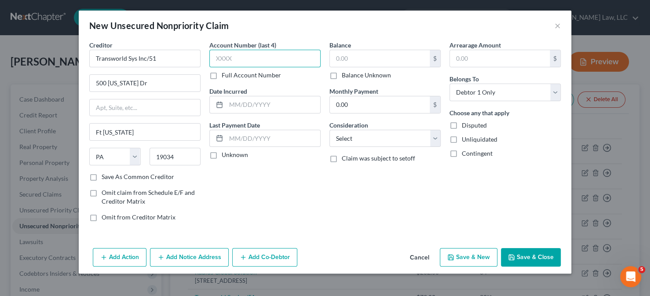
click at [262, 58] on input "text" at bounding box center [264, 59] width 111 height 18
type input "27**"
click at [339, 54] on input "text" at bounding box center [380, 58] width 100 height 17
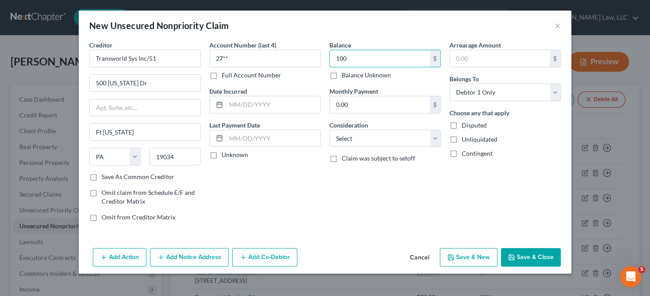
type input "100"
click at [525, 256] on button "Save & Close" at bounding box center [531, 257] width 60 height 18
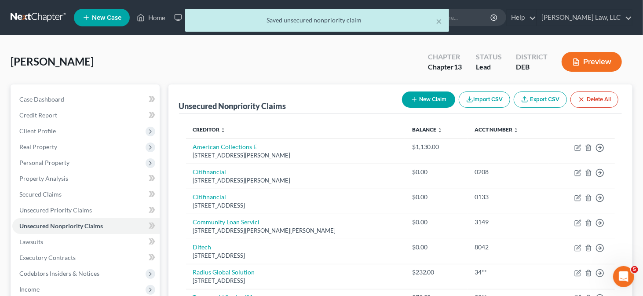
click at [422, 99] on button "New Claim" at bounding box center [428, 100] width 53 height 16
select select "0"
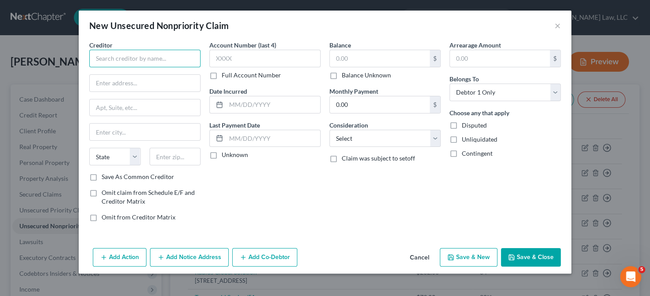
click at [182, 61] on input "text" at bounding box center [144, 59] width 111 height 18
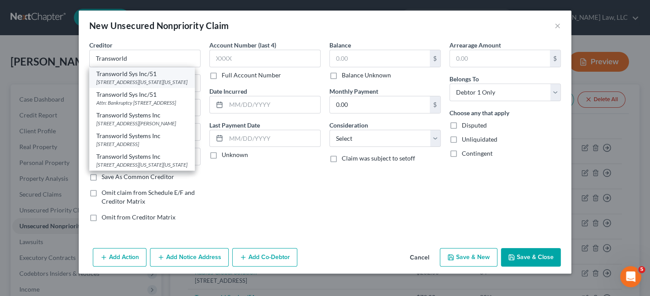
click at [165, 80] on div "[STREET_ADDRESS][US_STATE][US_STATE]" at bounding box center [142, 81] width 92 height 7
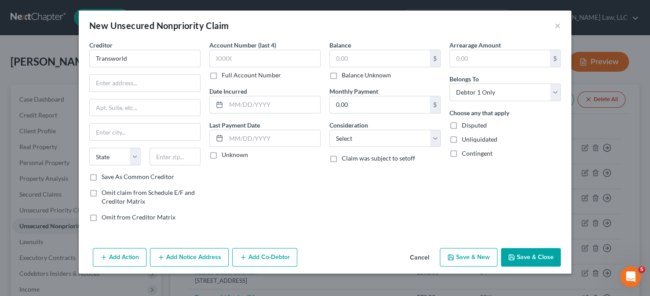
type input "Transworld Sys Inc/51"
type input "500 [US_STATE] Dr"
type input "Ft [US_STATE]"
select select "39"
type input "19034"
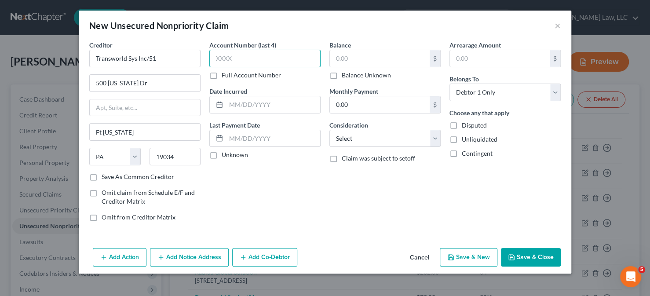
click at [264, 57] on input "text" at bounding box center [264, 59] width 111 height 18
type input "141*"
click at [353, 57] on input "text" at bounding box center [380, 58] width 100 height 17
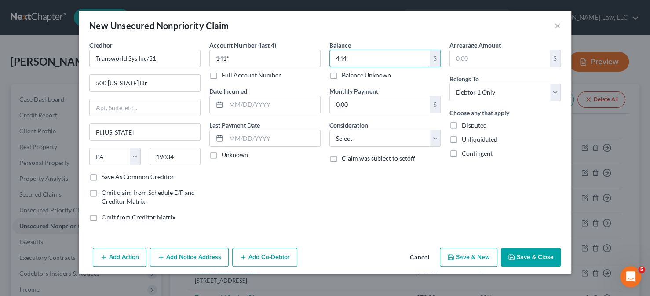
type input "444"
click at [515, 254] on icon "button" at bounding box center [511, 257] width 7 height 7
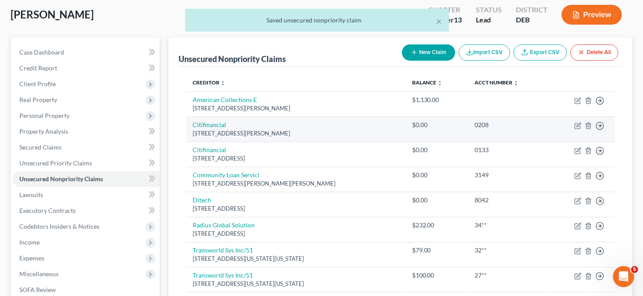
scroll to position [44, 0]
